Goal: Find contact information: Obtain details needed to contact an individual or organization

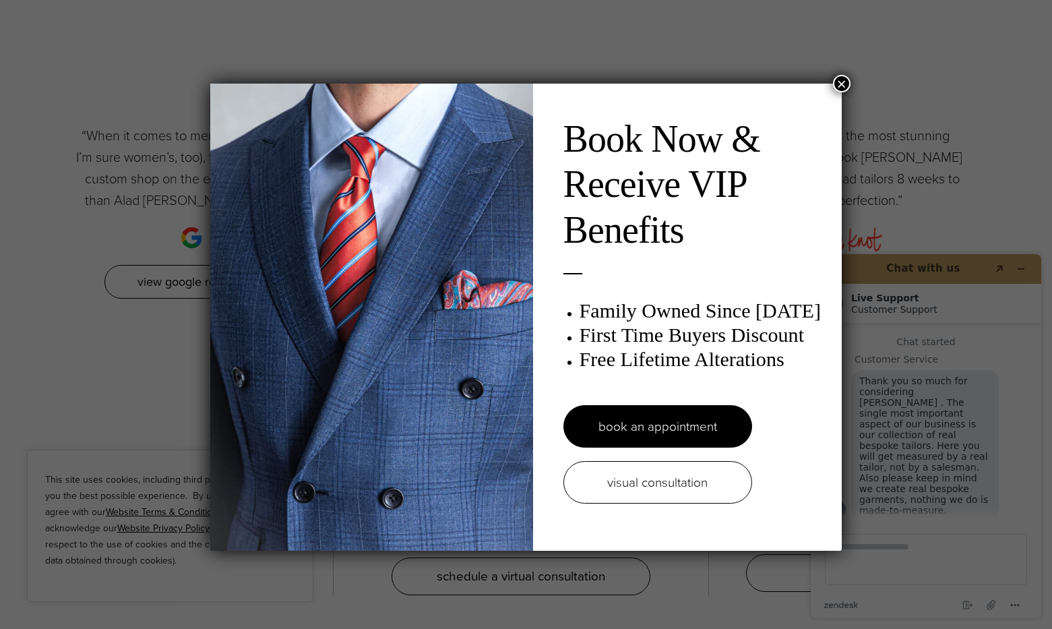
click at [835, 83] on button "×" at bounding box center [842, 84] width 18 height 18
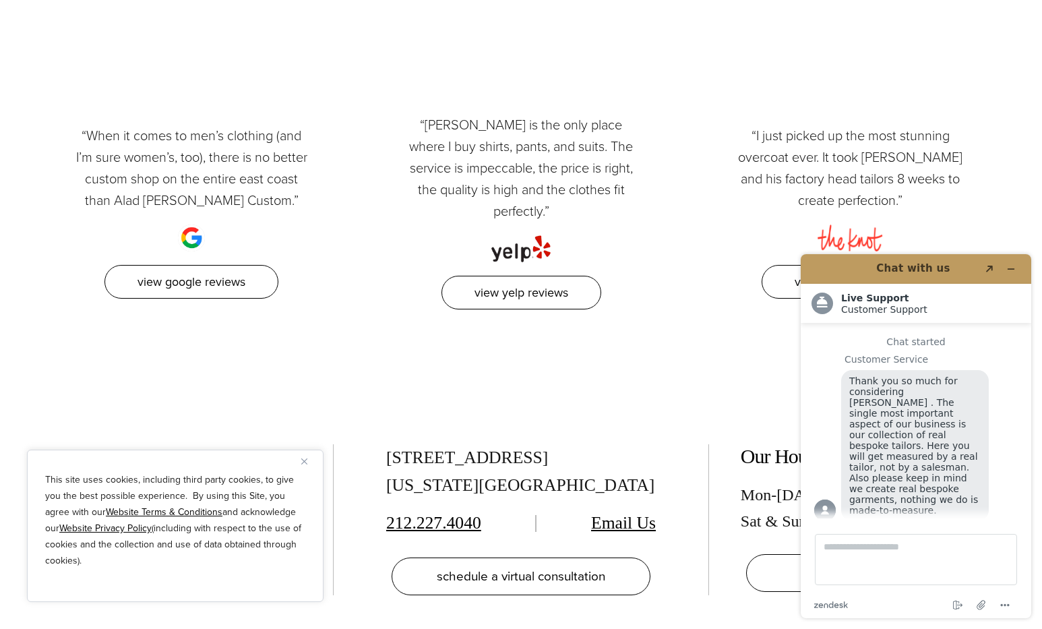
drag, startPoint x: 375, startPoint y: 380, endPoint x: 584, endPoint y: 392, distance: 209.3
click at [584, 444] on div "[STREET_ADDRESS][US_STATE] 212.227.4040 Email Us schedule a virtual consultation" at bounding box center [521, 519] width 320 height 151
copy div "[STREET_ADDRESS]"
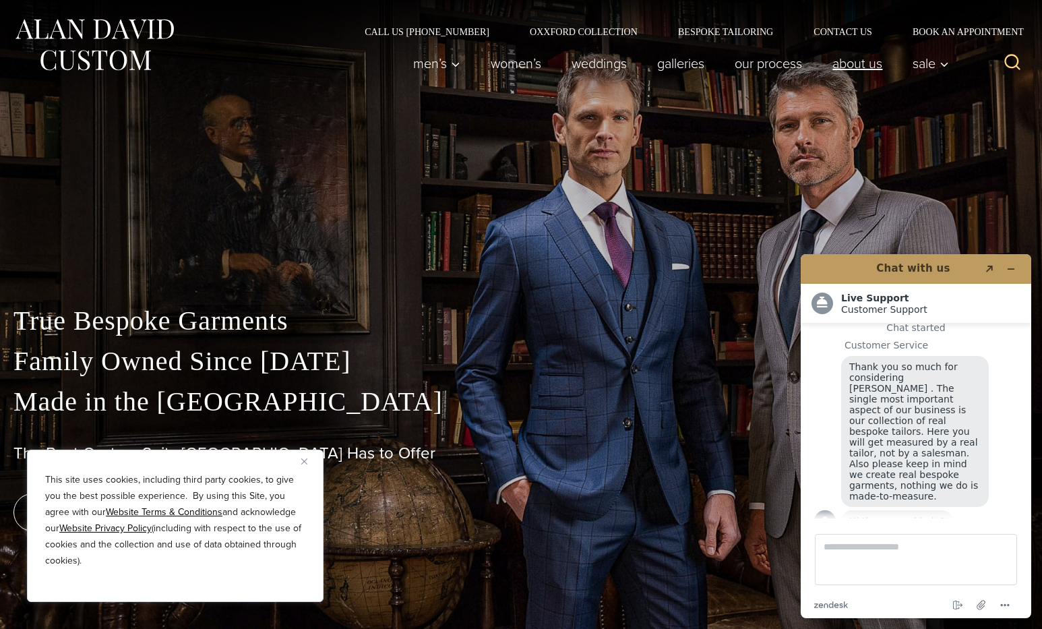
click at [860, 62] on link "About Us" at bounding box center [858, 63] width 80 height 27
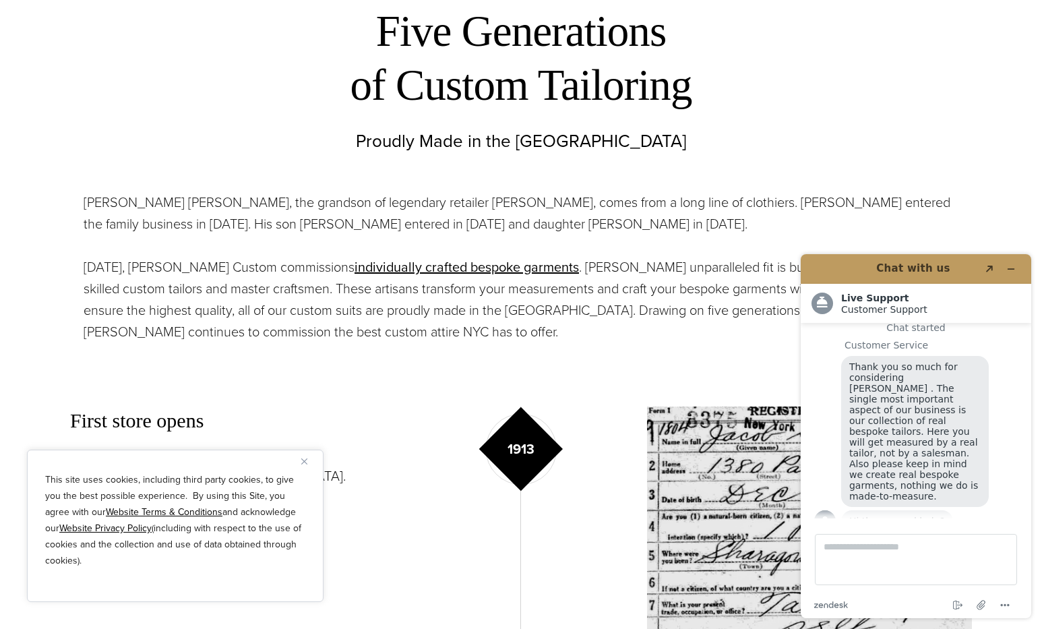
scroll to position [711, 0]
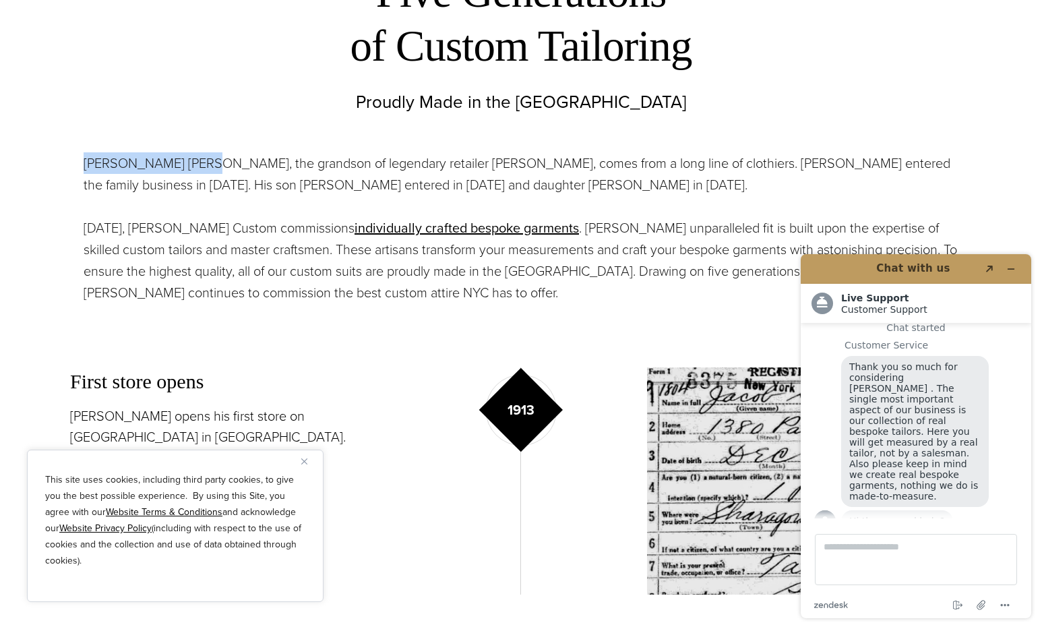
drag, startPoint x: 79, startPoint y: 165, endPoint x: 200, endPoint y: 166, distance: 121.4
click at [200, 166] on div "Alan David Horowitz, the grandson of legendary retailer Moe Ginsburg, comes fro…" at bounding box center [521, 228] width 902 height 185
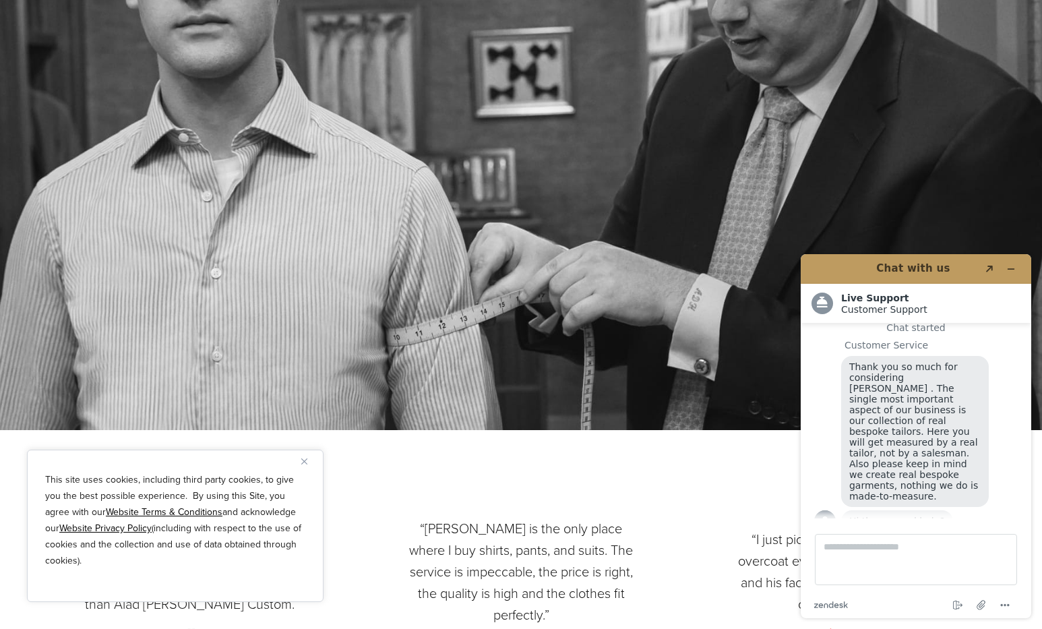
scroll to position [4700, 0]
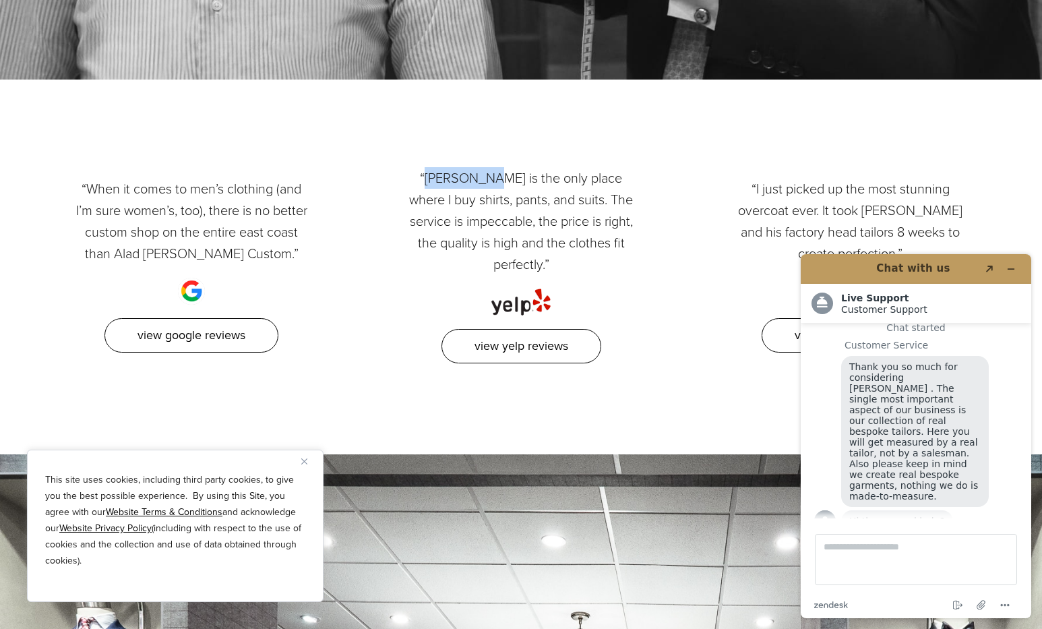
drag, startPoint x: 409, startPoint y: 177, endPoint x: 469, endPoint y: 177, distance: 60.0
click at [469, 177] on p "“[PERSON_NAME] is the only place where I buy shirts, pants, and suits. The serv…" at bounding box center [521, 221] width 236 height 108
copy p "[PERSON_NAME]"
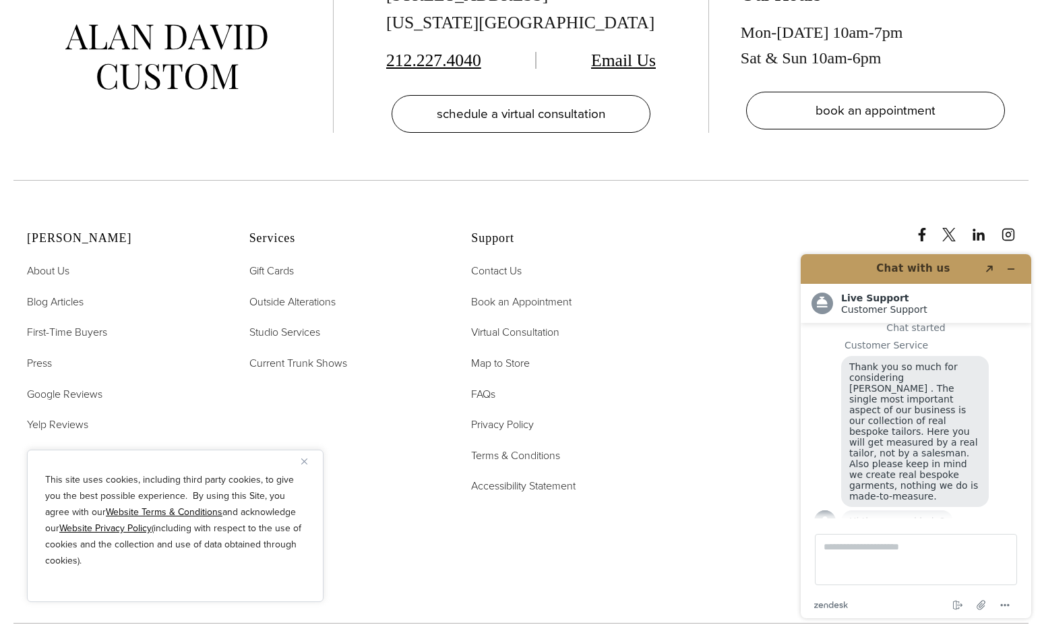
scroll to position [5907, 0]
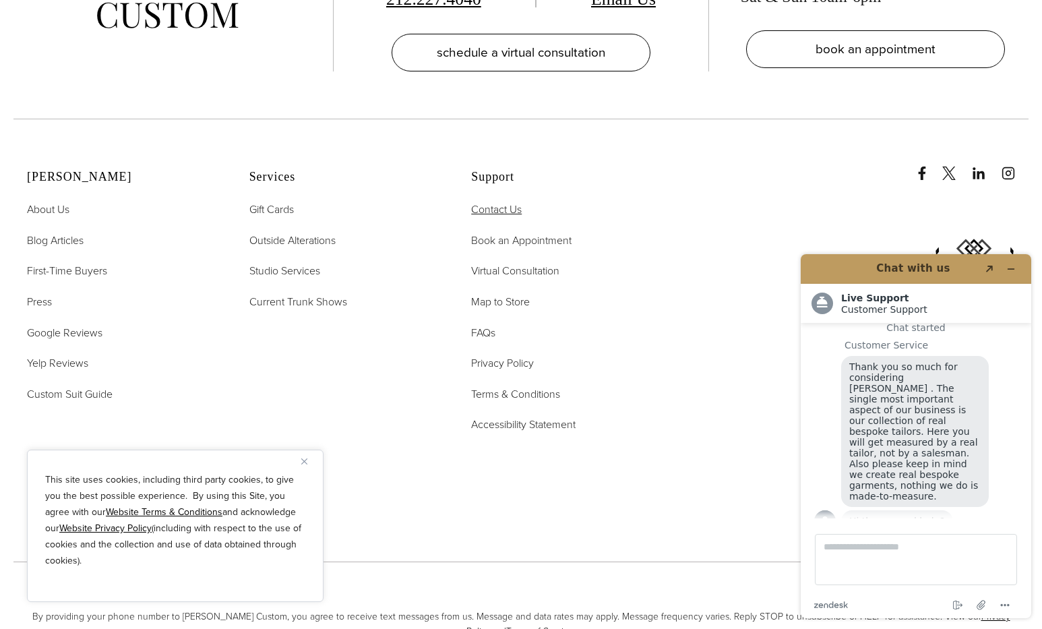
click at [513, 202] on span "Contact Us" at bounding box center [496, 210] width 51 height 16
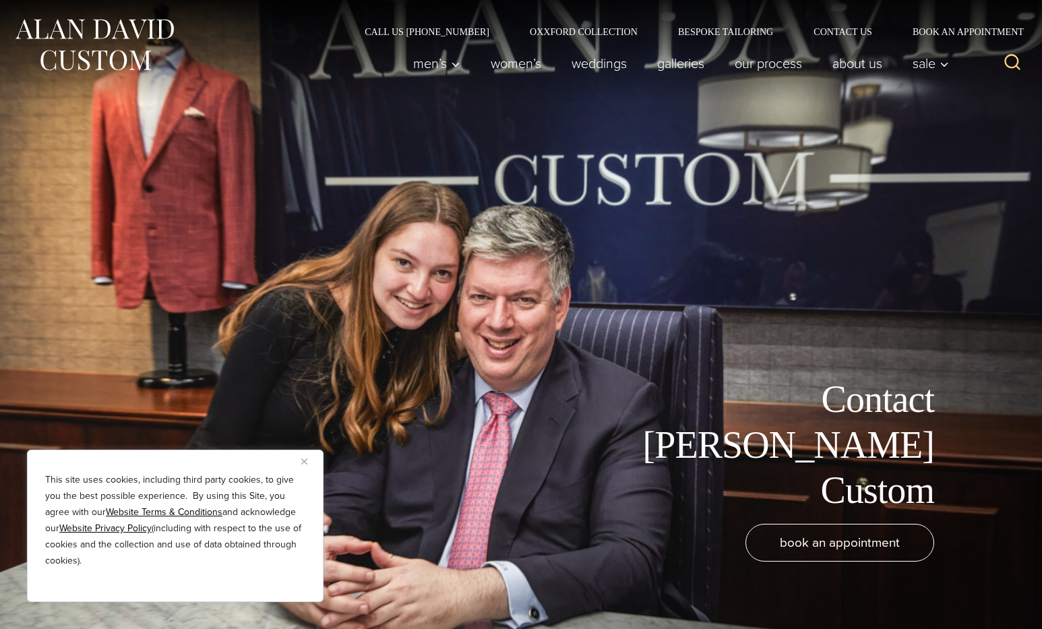
scroll to position [14, 0]
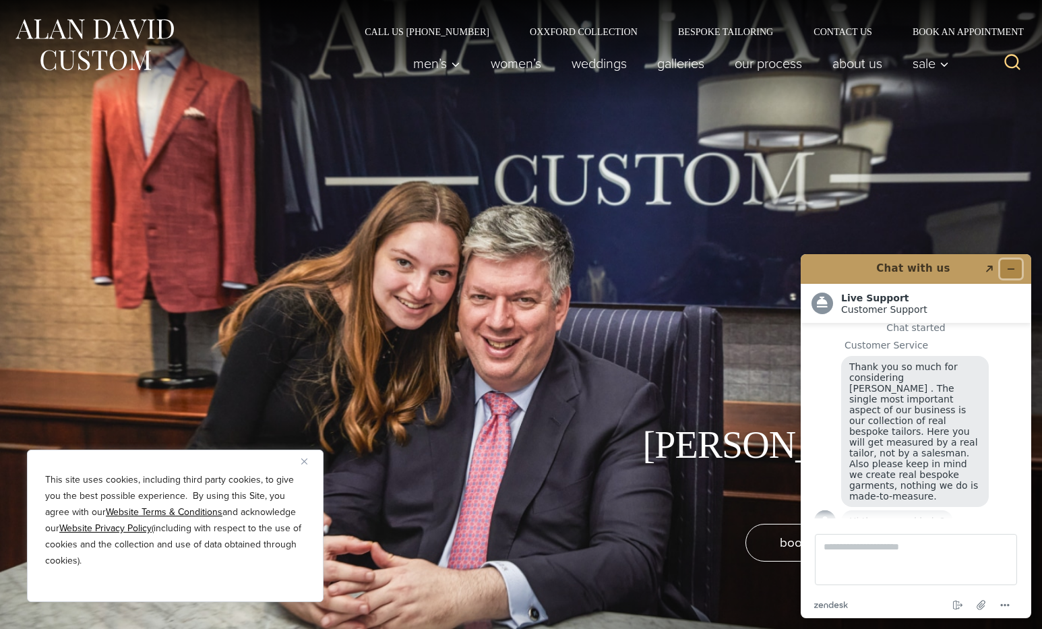
click at [1015, 268] on button "Minimize widget" at bounding box center [1012, 269] width 22 height 19
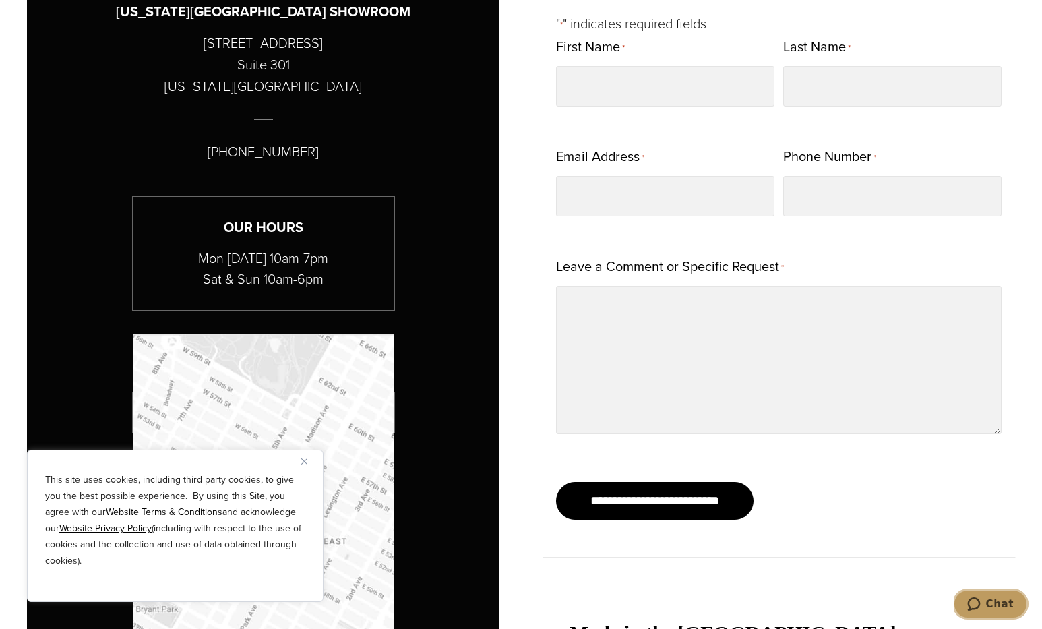
scroll to position [851, 0]
